Goal: Complete application form

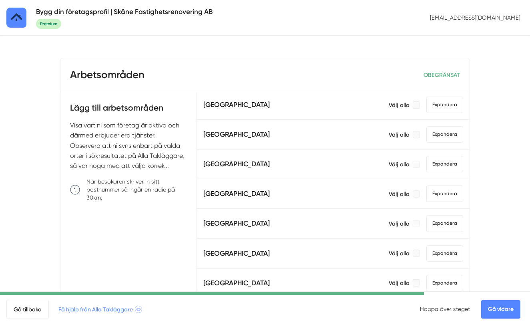
scroll to position [446, 0]
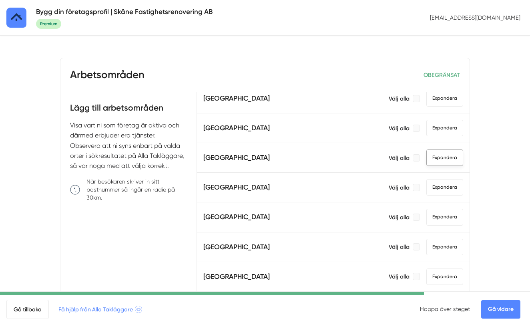
click at [430, 159] on span "Expandera" at bounding box center [444, 157] width 37 height 16
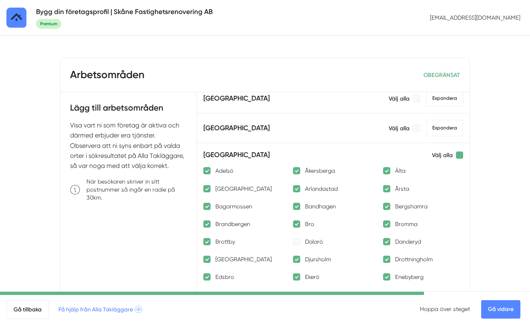
click at [459, 155] on div at bounding box center [459, 154] width 7 height 7
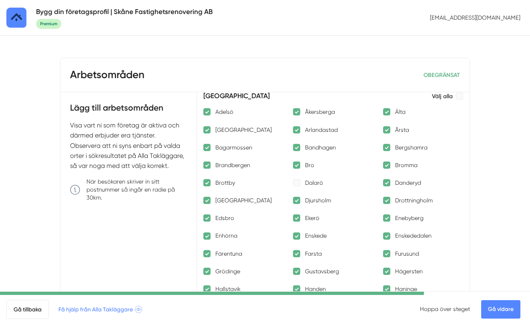
scroll to position [498, 0]
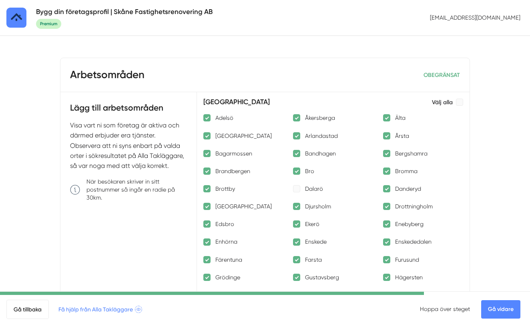
click at [208, 118] on div at bounding box center [206, 117] width 7 height 7
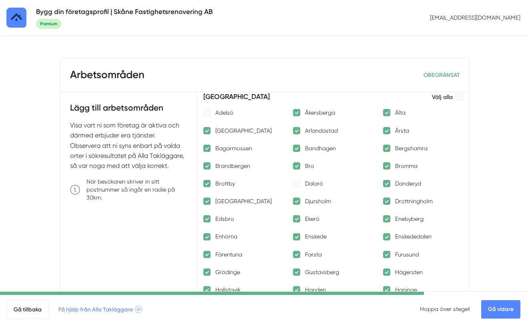
scroll to position [498, 0]
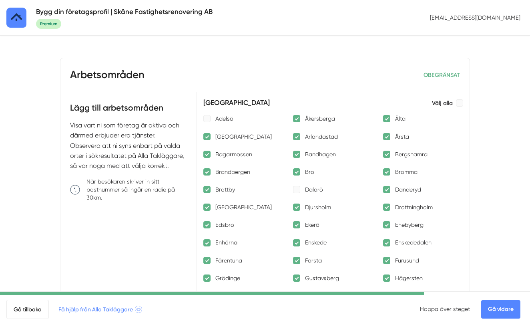
click at [388, 118] on div at bounding box center [386, 118] width 7 height 7
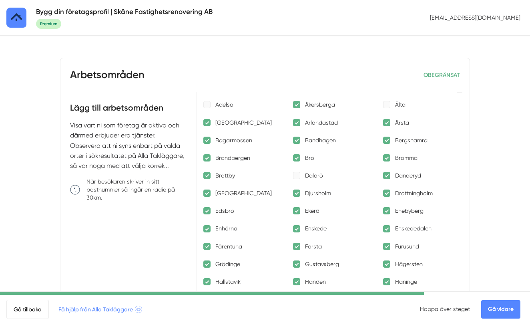
scroll to position [510, 0]
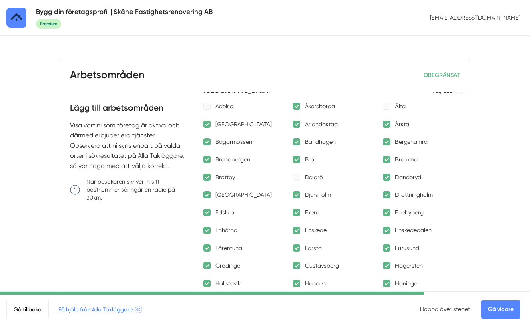
click at [294, 125] on div at bounding box center [296, 124] width 7 height 7
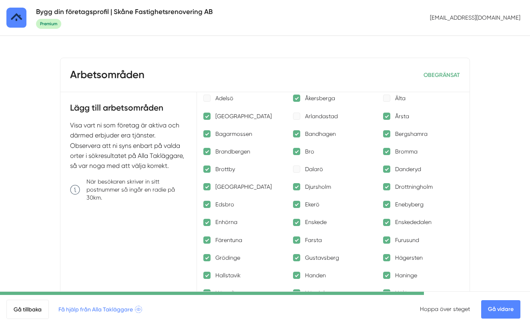
scroll to position [518, 0]
click at [208, 151] on div at bounding box center [206, 150] width 7 height 7
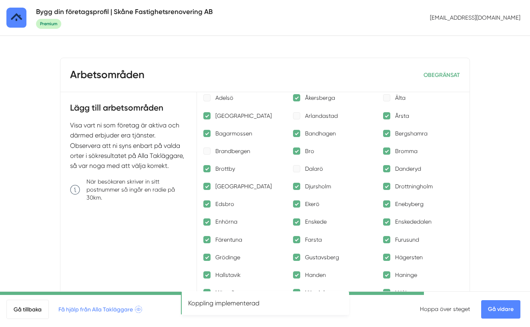
click at [299, 151] on div at bounding box center [296, 150] width 7 height 7
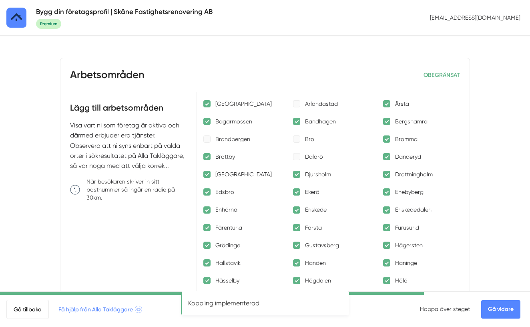
scroll to position [531, 0]
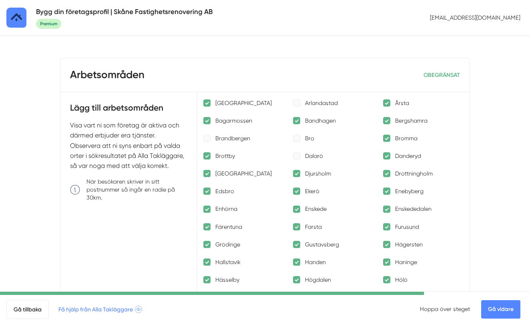
click at [207, 174] on div at bounding box center [206, 173] width 7 height 7
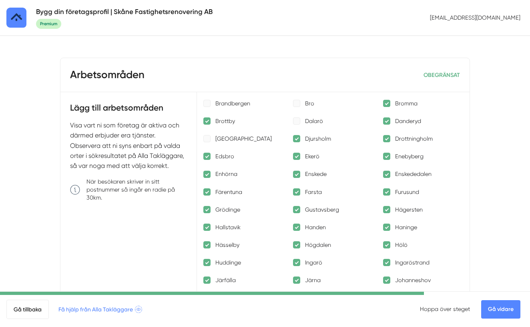
scroll to position [570, 0]
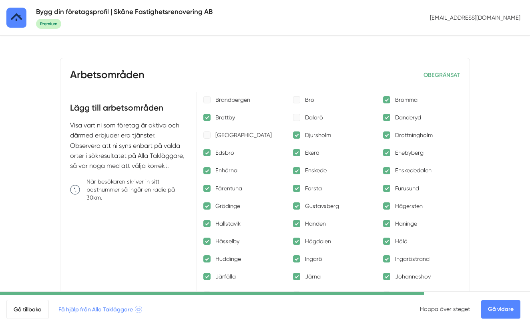
click at [297, 153] on div at bounding box center [296, 152] width 7 height 7
click at [205, 171] on div at bounding box center [206, 170] width 7 height 7
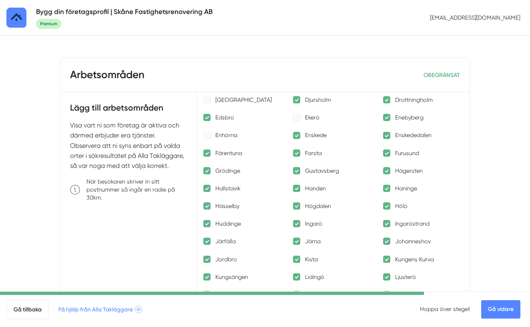
scroll to position [604, 0]
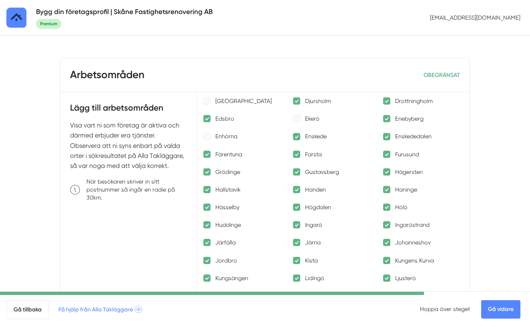
click at [206, 155] on div at bounding box center [206, 154] width 7 height 7
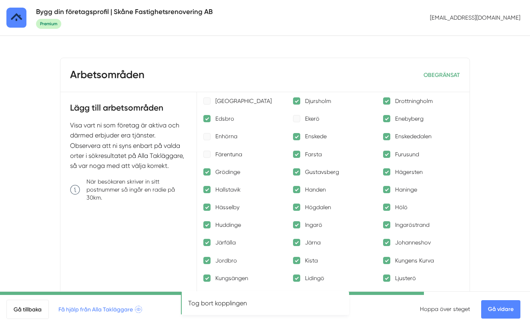
click at [297, 155] on div at bounding box center [296, 154] width 7 height 7
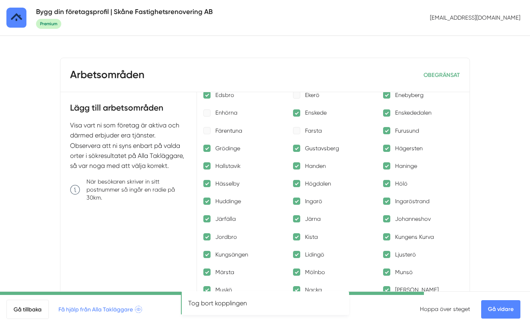
scroll to position [629, 0]
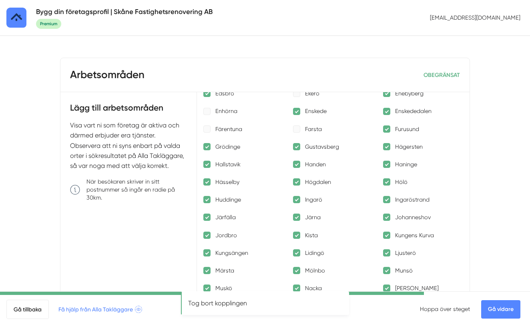
click at [389, 129] on div at bounding box center [386, 128] width 7 height 7
click at [206, 147] on div at bounding box center [206, 146] width 7 height 7
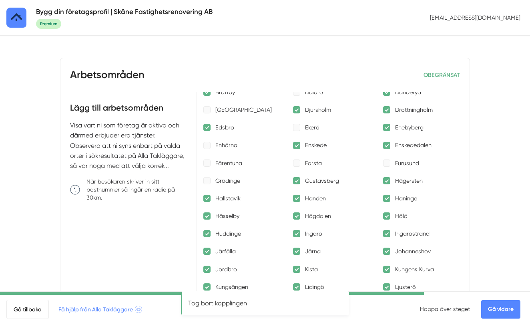
scroll to position [597, 0]
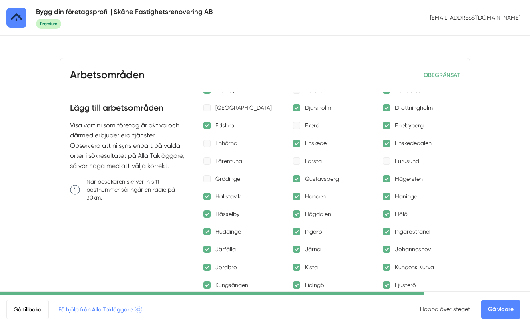
click at [295, 180] on div at bounding box center [296, 178] width 7 height 7
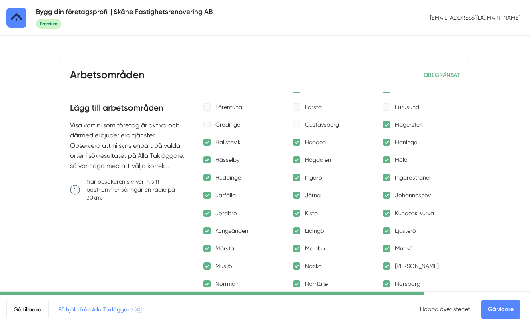
scroll to position [651, 0]
click at [296, 124] on div at bounding box center [296, 124] width 7 height 7
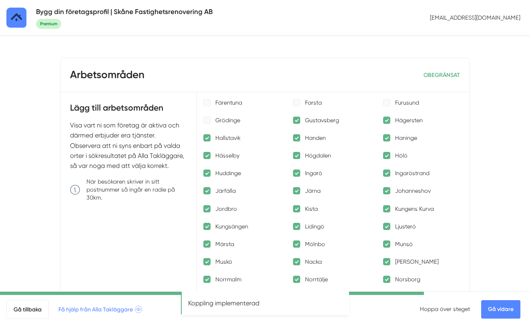
scroll to position [658, 0]
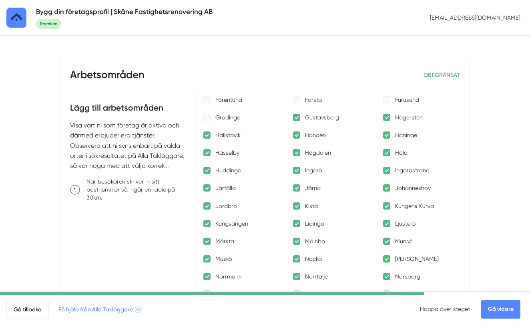
click at [207, 135] on div at bounding box center [206, 134] width 7 height 7
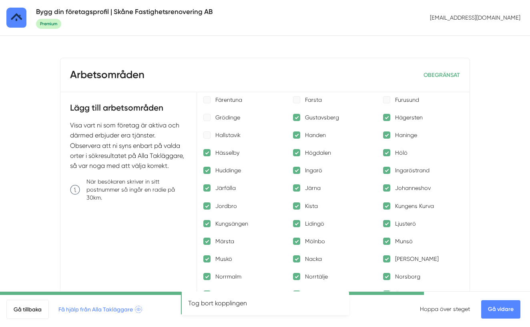
click at [299, 135] on div at bounding box center [296, 134] width 7 height 7
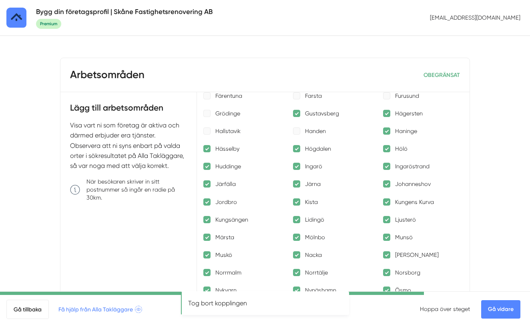
scroll to position [663, 0]
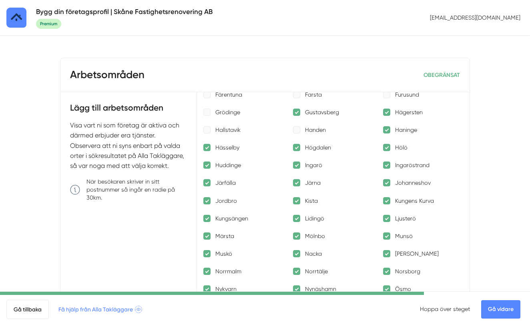
click at [386, 131] on div at bounding box center [386, 129] width 7 height 7
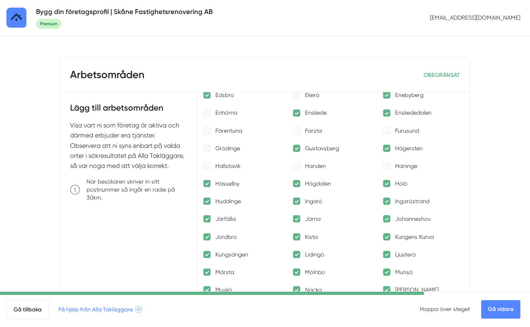
scroll to position [634, 0]
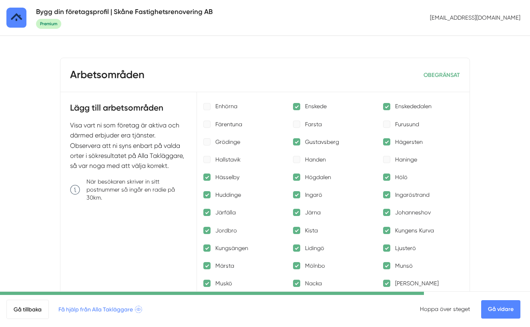
click at [297, 178] on div at bounding box center [296, 176] width 7 height 7
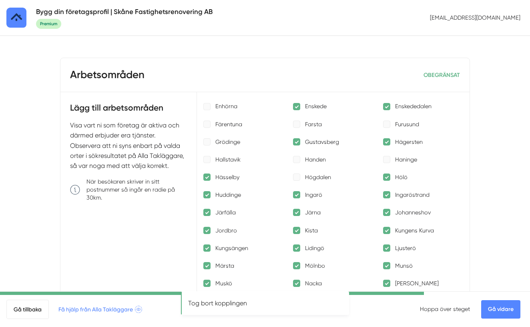
click at [386, 178] on div at bounding box center [386, 176] width 7 height 7
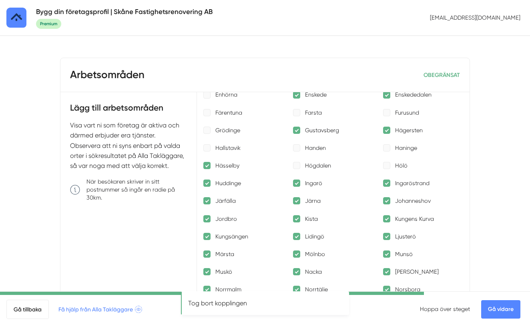
scroll to position [656, 0]
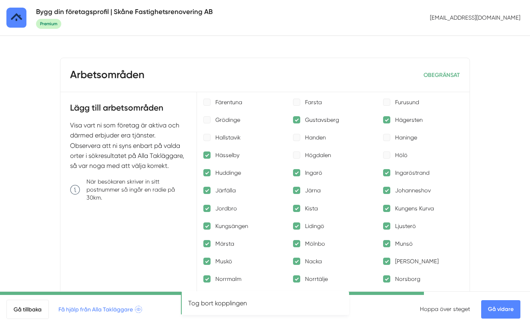
click at [207, 175] on div at bounding box center [206, 172] width 7 height 7
click at [296, 172] on div at bounding box center [296, 172] width 7 height 7
click at [388, 174] on div at bounding box center [386, 172] width 7 height 7
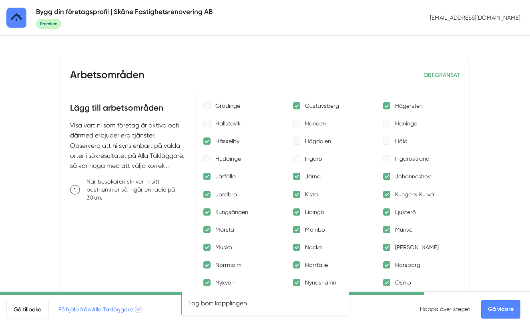
scroll to position [672, 0]
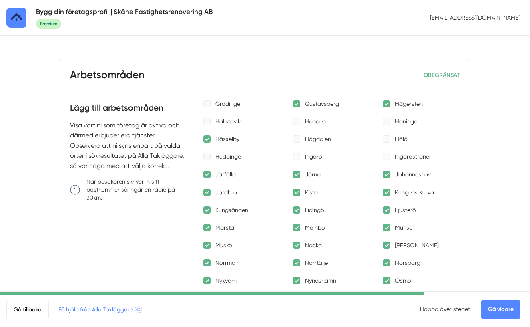
click at [297, 175] on div at bounding box center [296, 174] width 7 height 7
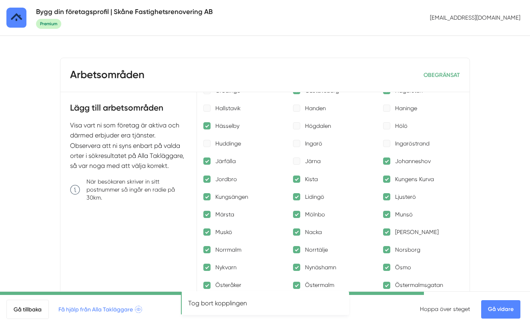
scroll to position [687, 0]
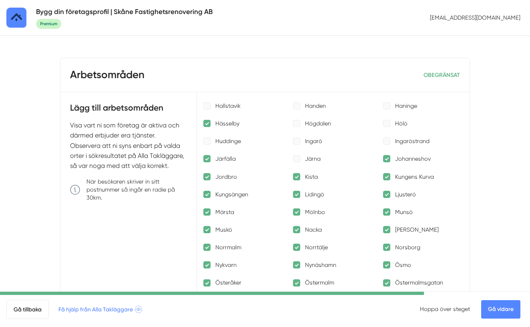
click at [207, 176] on div at bounding box center [206, 176] width 7 height 7
click at [298, 176] on div at bounding box center [296, 176] width 7 height 7
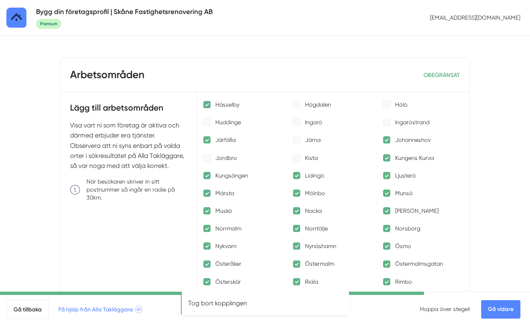
scroll to position [711, 0]
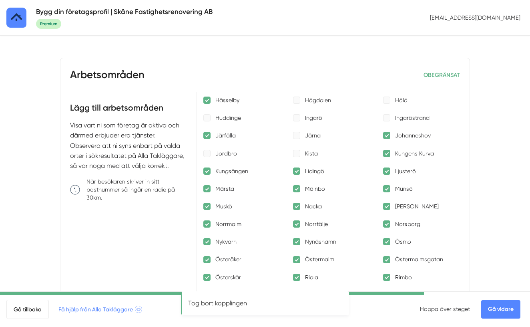
click at [387, 155] on div at bounding box center [386, 153] width 7 height 7
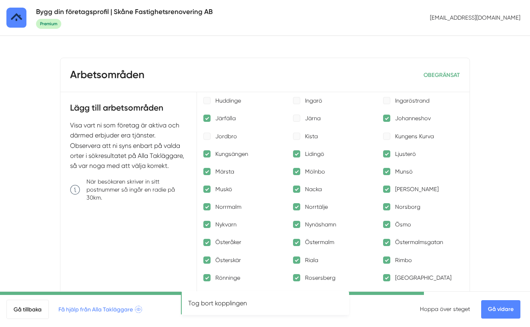
scroll to position [733, 0]
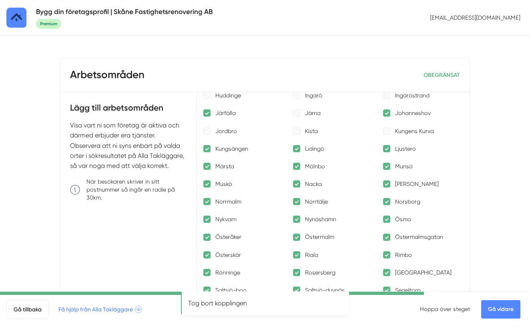
click at [226, 149] on p "Kungsängen" at bounding box center [231, 149] width 33 height 8
click at [295, 149] on div at bounding box center [296, 148] width 7 height 7
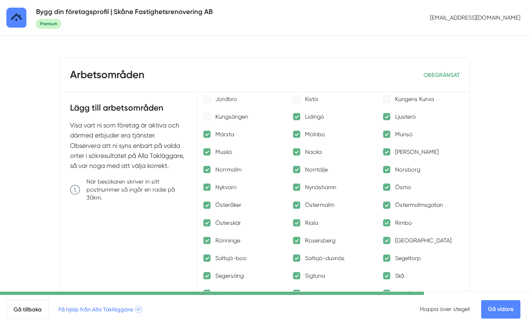
scroll to position [767, 0]
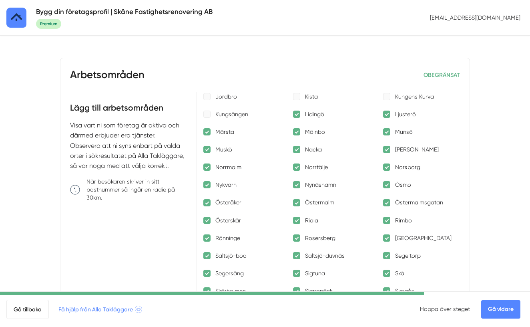
click at [297, 132] on div at bounding box center [296, 131] width 7 height 7
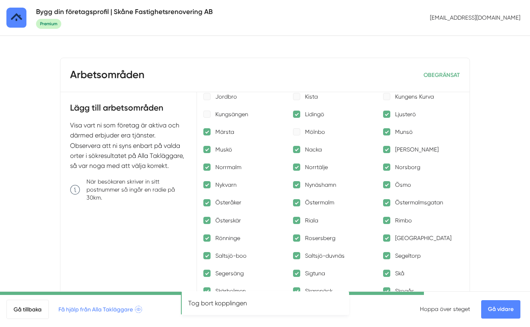
click at [387, 132] on div at bounding box center [386, 131] width 7 height 7
click at [208, 152] on div at bounding box center [206, 149] width 7 height 7
click at [297, 150] on div at bounding box center [296, 149] width 7 height 7
click at [388, 149] on div at bounding box center [386, 149] width 7 height 7
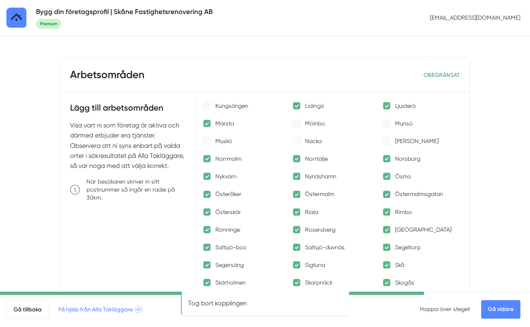
scroll to position [780, 0]
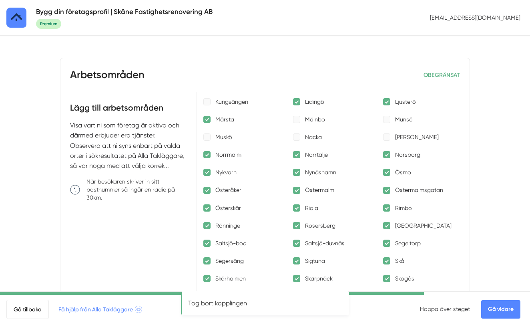
click at [315, 138] on p "Nacka" at bounding box center [313, 137] width 17 height 8
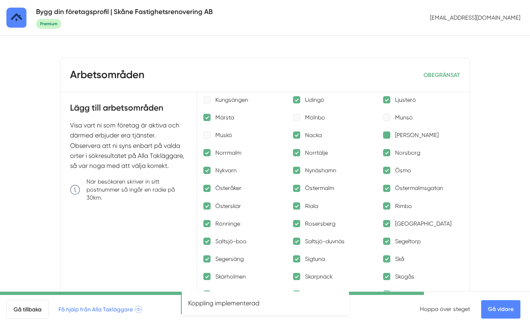
click at [390, 136] on div at bounding box center [386, 134] width 7 height 7
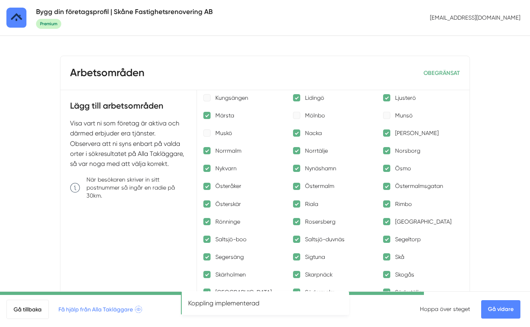
scroll to position [791, 0]
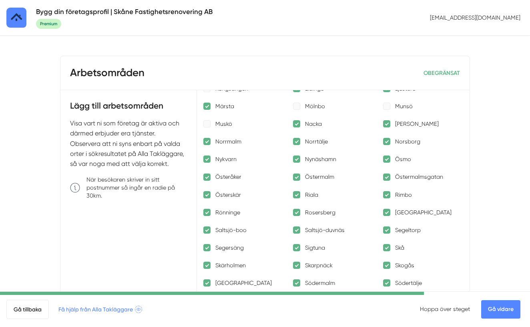
click at [298, 142] on div at bounding box center [296, 141] width 7 height 7
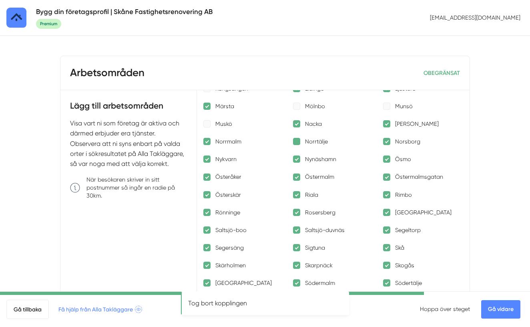
click at [298, 142] on div at bounding box center [296, 141] width 7 height 7
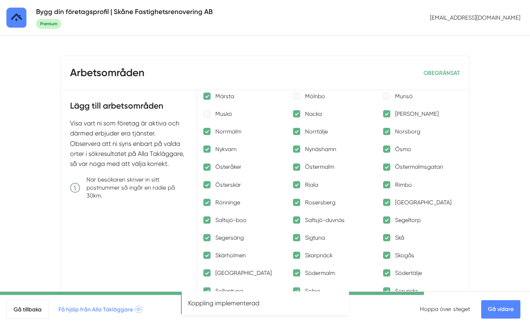
scroll to position [802, 0]
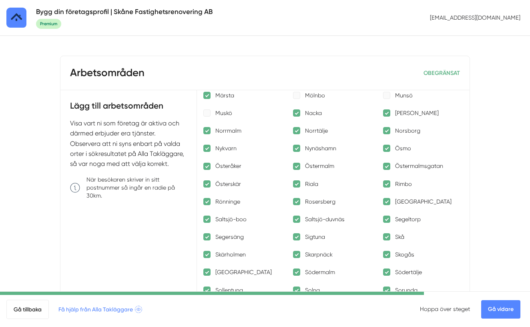
click at [385, 129] on div at bounding box center [386, 130] width 7 height 7
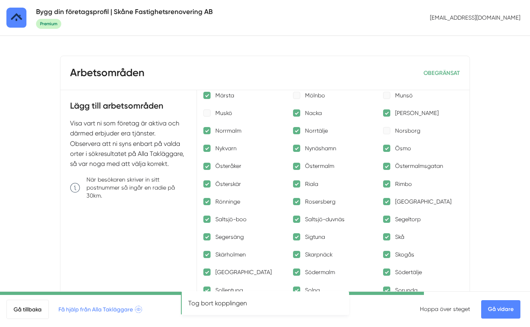
click at [208, 148] on div at bounding box center [206, 148] width 7 height 7
click at [297, 149] on div at bounding box center [296, 148] width 7 height 7
click at [386, 148] on div at bounding box center [386, 148] width 7 height 7
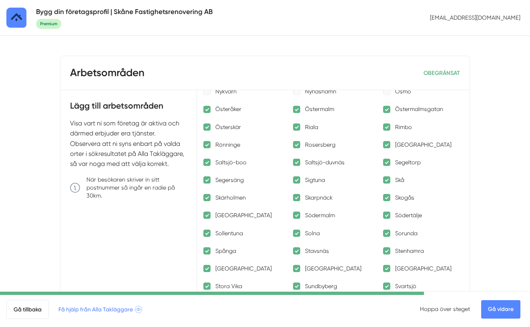
scroll to position [860, 0]
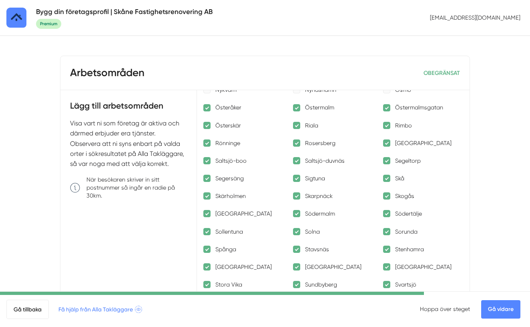
click at [207, 143] on div at bounding box center [206, 142] width 7 height 7
click at [298, 144] on div at bounding box center [296, 142] width 7 height 7
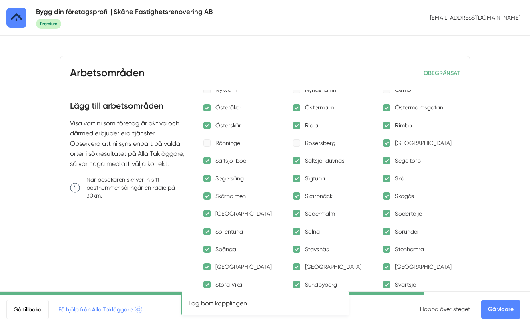
scroll to position [875, 0]
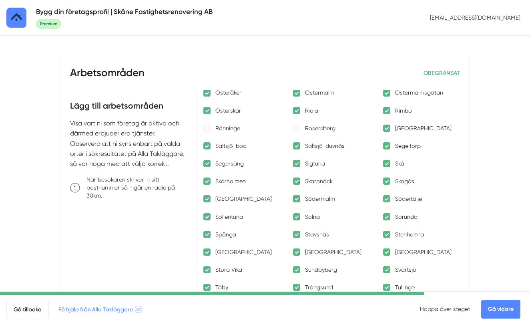
click at [388, 147] on div at bounding box center [386, 145] width 7 height 7
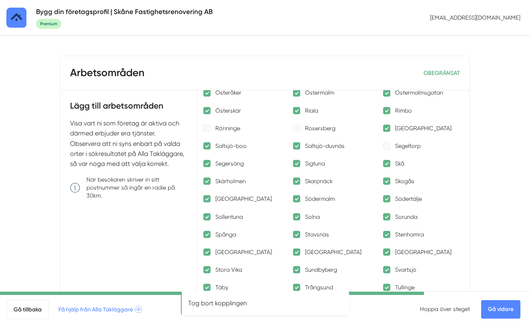
click at [206, 164] on div at bounding box center [206, 163] width 7 height 7
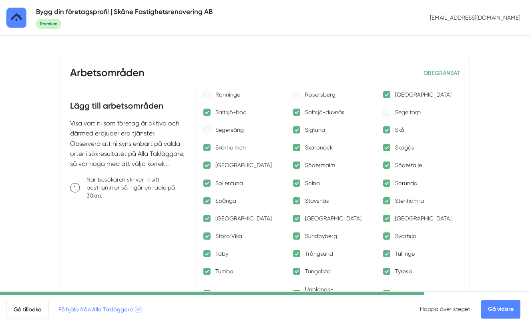
scroll to position [910, 0]
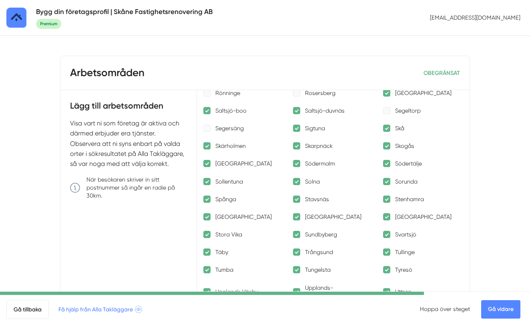
click at [384, 128] on div at bounding box center [386, 128] width 7 height 7
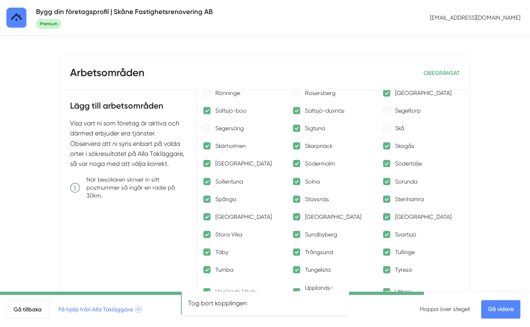
click at [207, 147] on div at bounding box center [206, 145] width 7 height 7
click at [296, 146] on div at bounding box center [296, 145] width 7 height 7
click at [387, 146] on div at bounding box center [386, 145] width 7 height 7
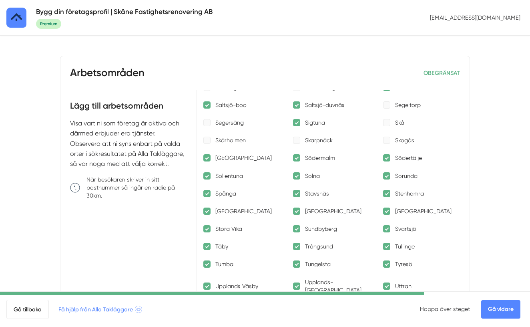
click at [386, 157] on div at bounding box center [386, 157] width 7 height 7
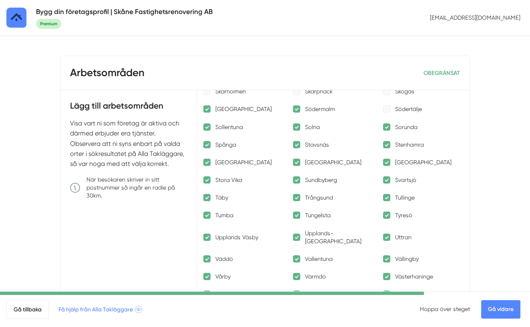
scroll to position [968, 0]
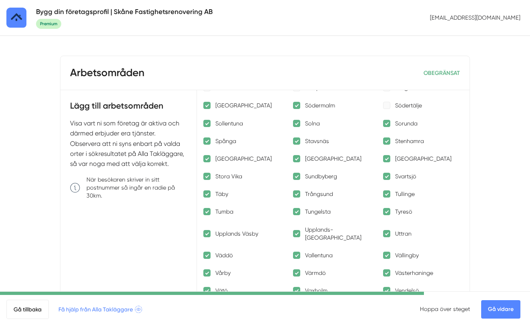
click at [388, 123] on div at bounding box center [386, 123] width 7 height 7
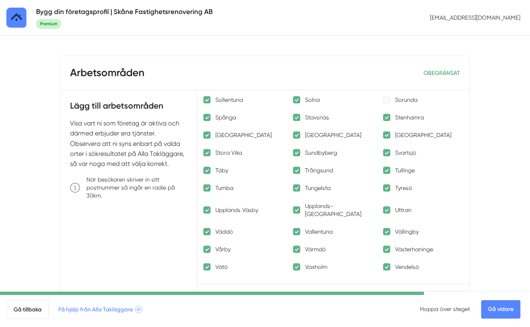
scroll to position [992, 0]
click at [229, 154] on p "Stora Vika" at bounding box center [228, 152] width 27 height 8
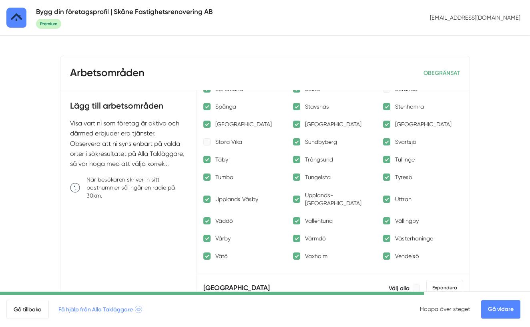
scroll to position [1004, 0]
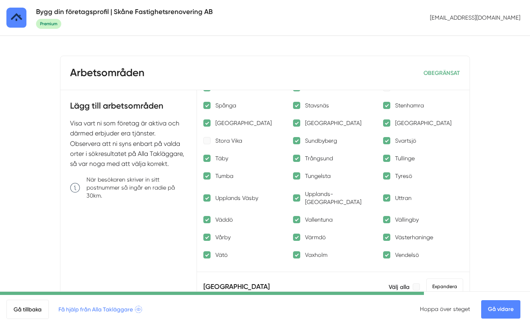
click at [388, 141] on div at bounding box center [386, 140] width 7 height 7
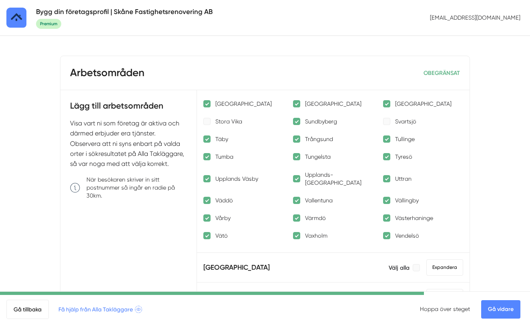
scroll to position [1024, 0]
click at [299, 139] on div at bounding box center [296, 138] width 7 height 7
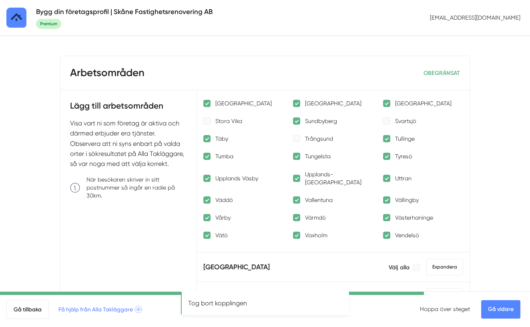
drag, startPoint x: 388, startPoint y: 139, endPoint x: 348, endPoint y: 142, distance: 40.6
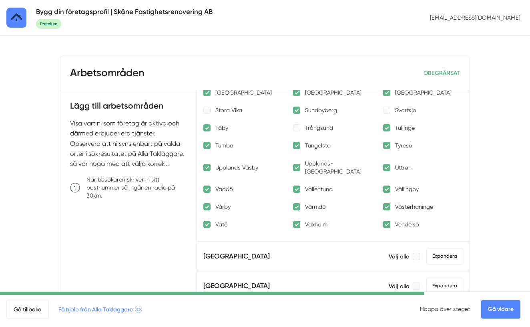
scroll to position [1035, 0]
click at [207, 146] on div at bounding box center [206, 144] width 7 height 7
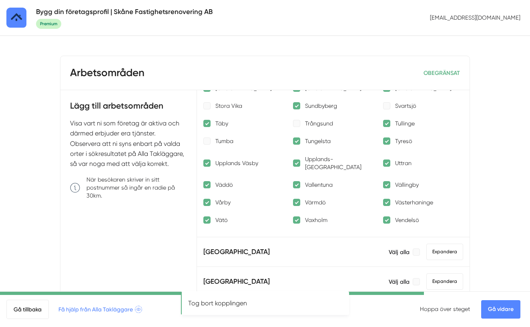
scroll to position [1040, 0]
click at [298, 141] on div at bounding box center [296, 139] width 7 height 7
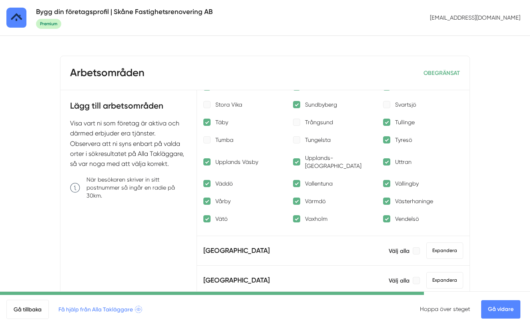
scroll to position [1043, 0]
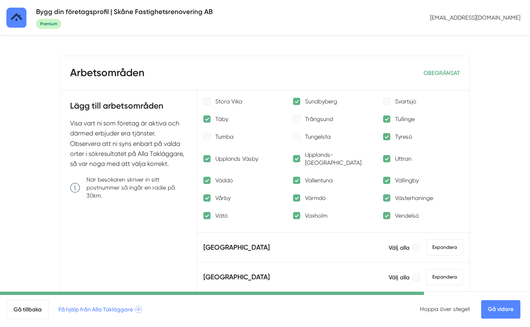
click at [388, 155] on div at bounding box center [386, 158] width 7 height 7
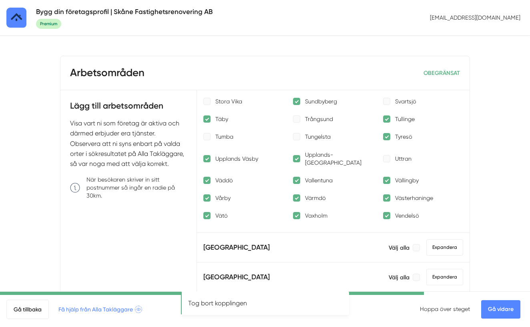
click at [206, 177] on div at bounding box center [206, 180] width 7 height 7
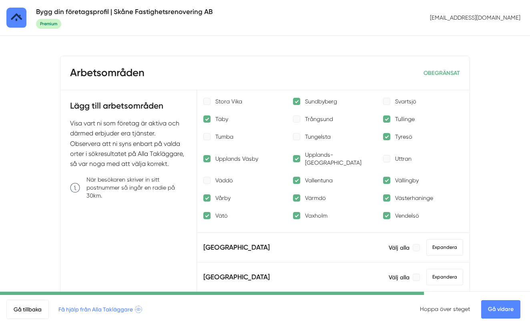
click at [207, 194] on div at bounding box center [206, 197] width 7 height 7
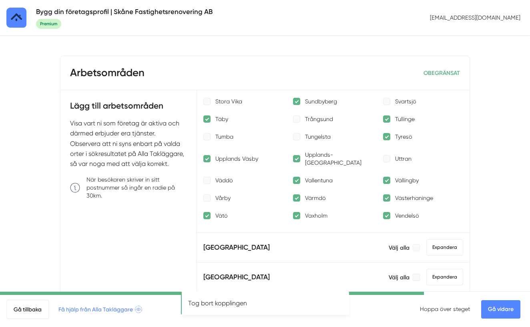
click at [299, 194] on div at bounding box center [296, 197] width 7 height 7
click at [386, 194] on div at bounding box center [386, 197] width 7 height 7
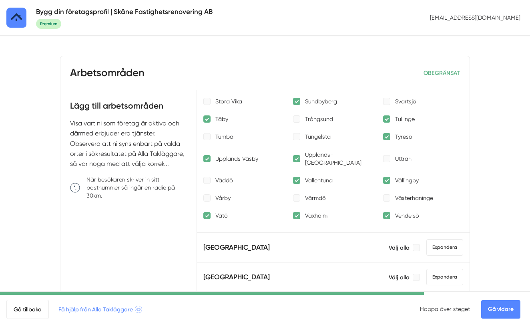
click at [205, 212] on div at bounding box center [206, 215] width 7 height 7
click at [385, 212] on div at bounding box center [386, 215] width 7 height 7
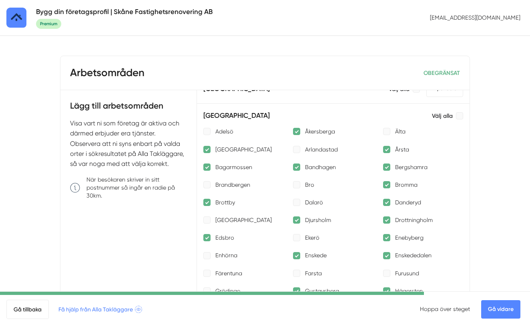
scroll to position [479, 0]
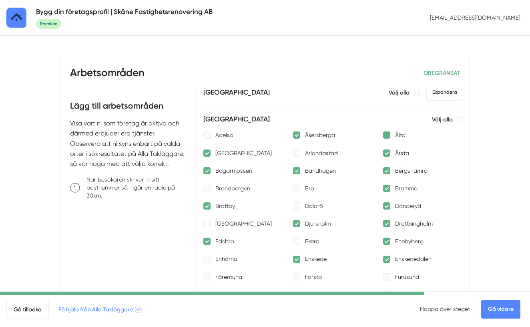
click at [390, 132] on div at bounding box center [386, 134] width 7 height 7
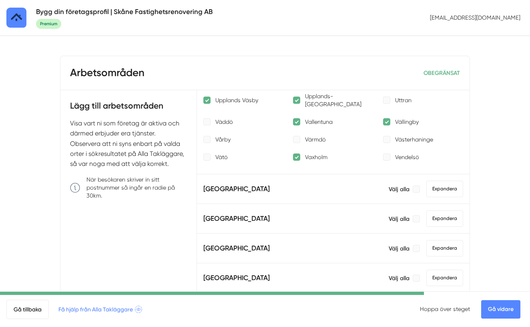
scroll to position [1002, 0]
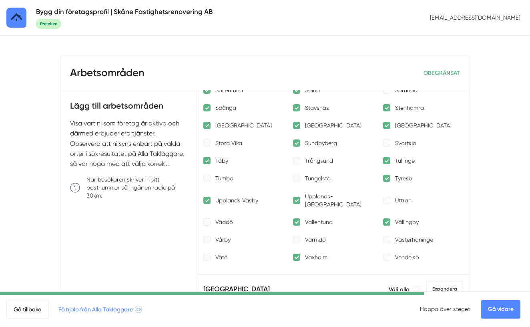
click at [499, 308] on link "Gå vidare" at bounding box center [500, 309] width 39 height 18
